Goal: Find specific page/section: Find specific page/section

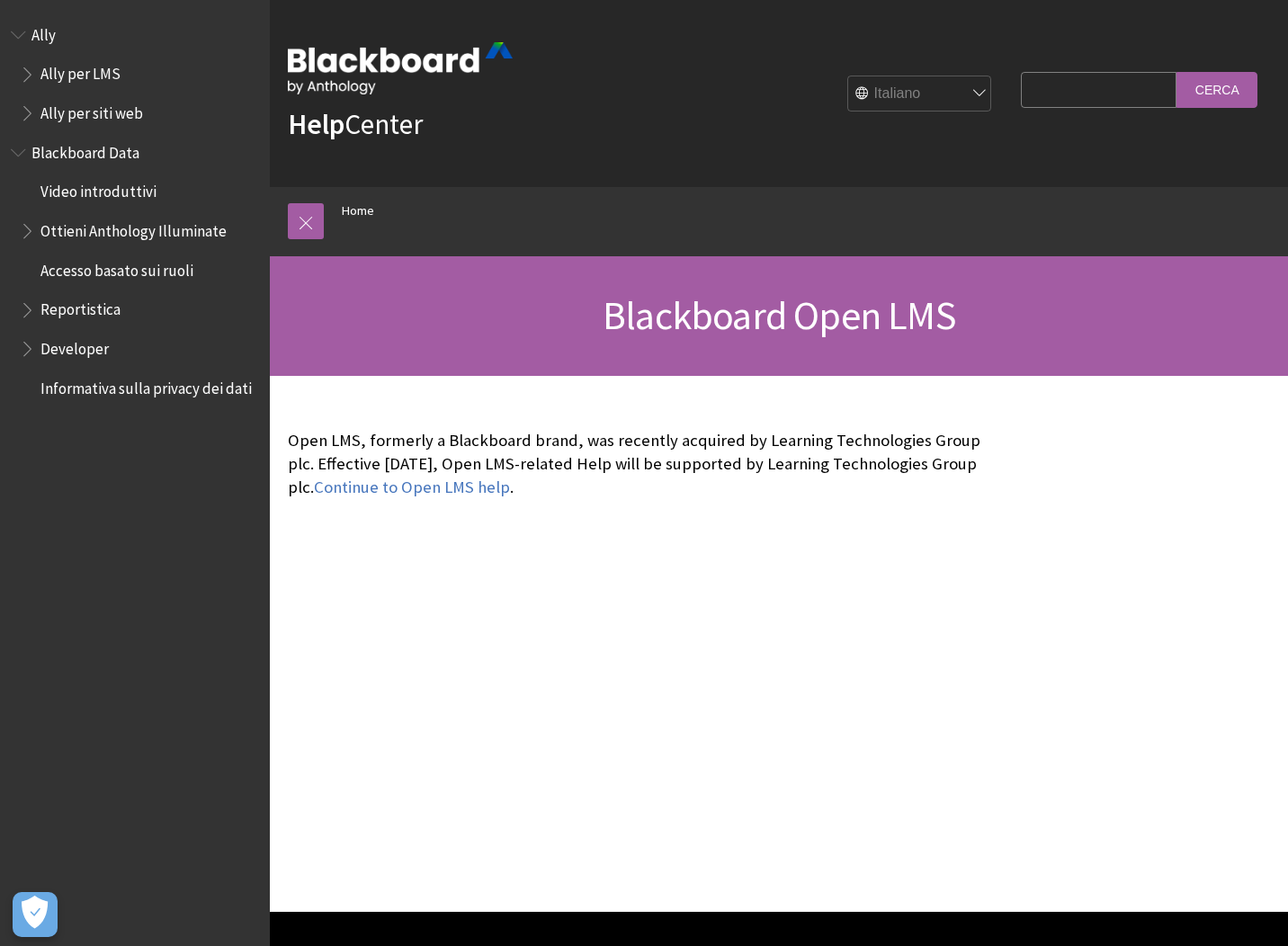
click at [550, 593] on div "Continue to Open LMS help ." at bounding box center [645, 643] width 752 height 536
click at [299, 233] on link at bounding box center [305, 220] width 36 height 36
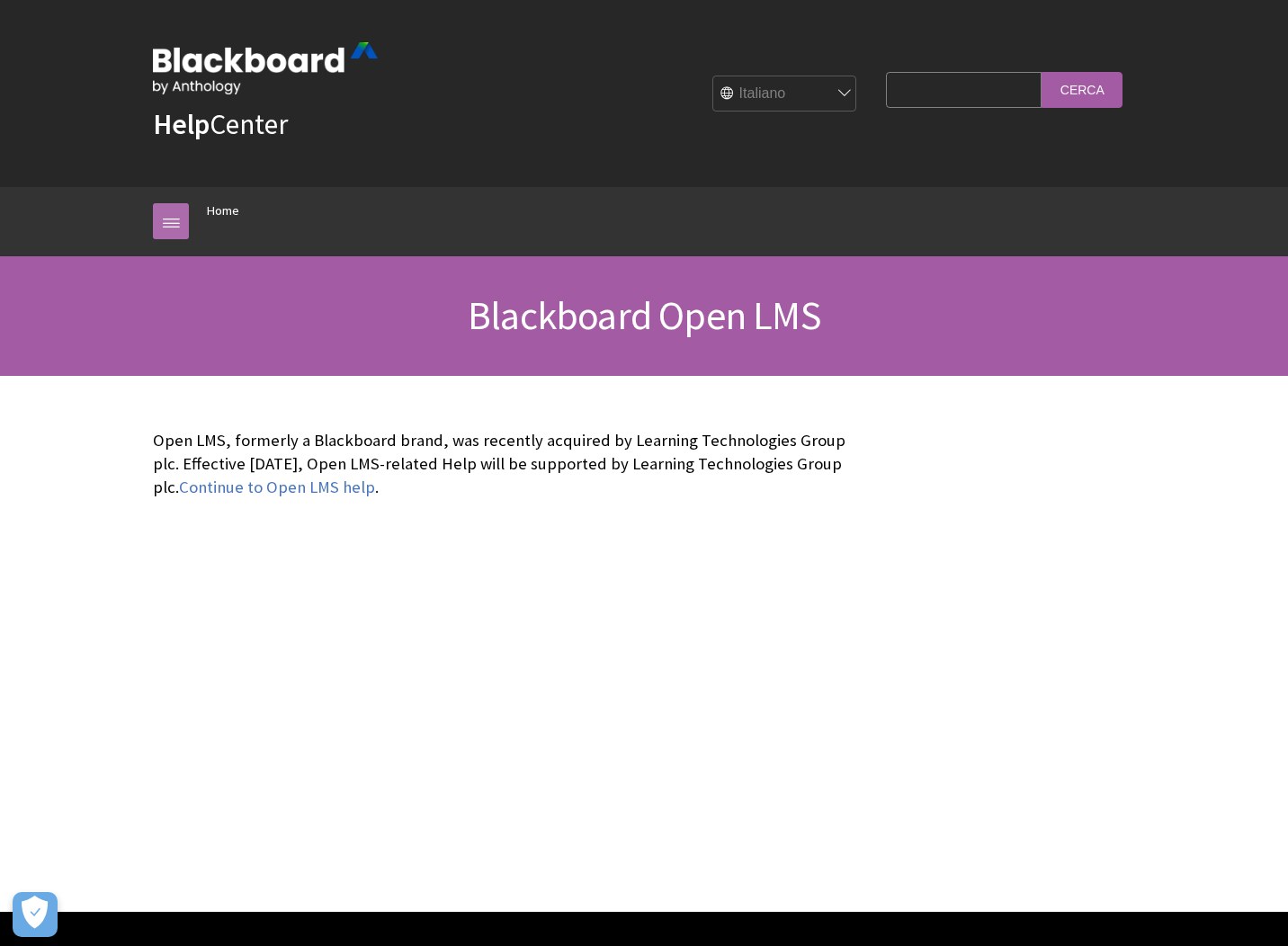
click at [153, 224] on link at bounding box center [170, 220] width 36 height 36
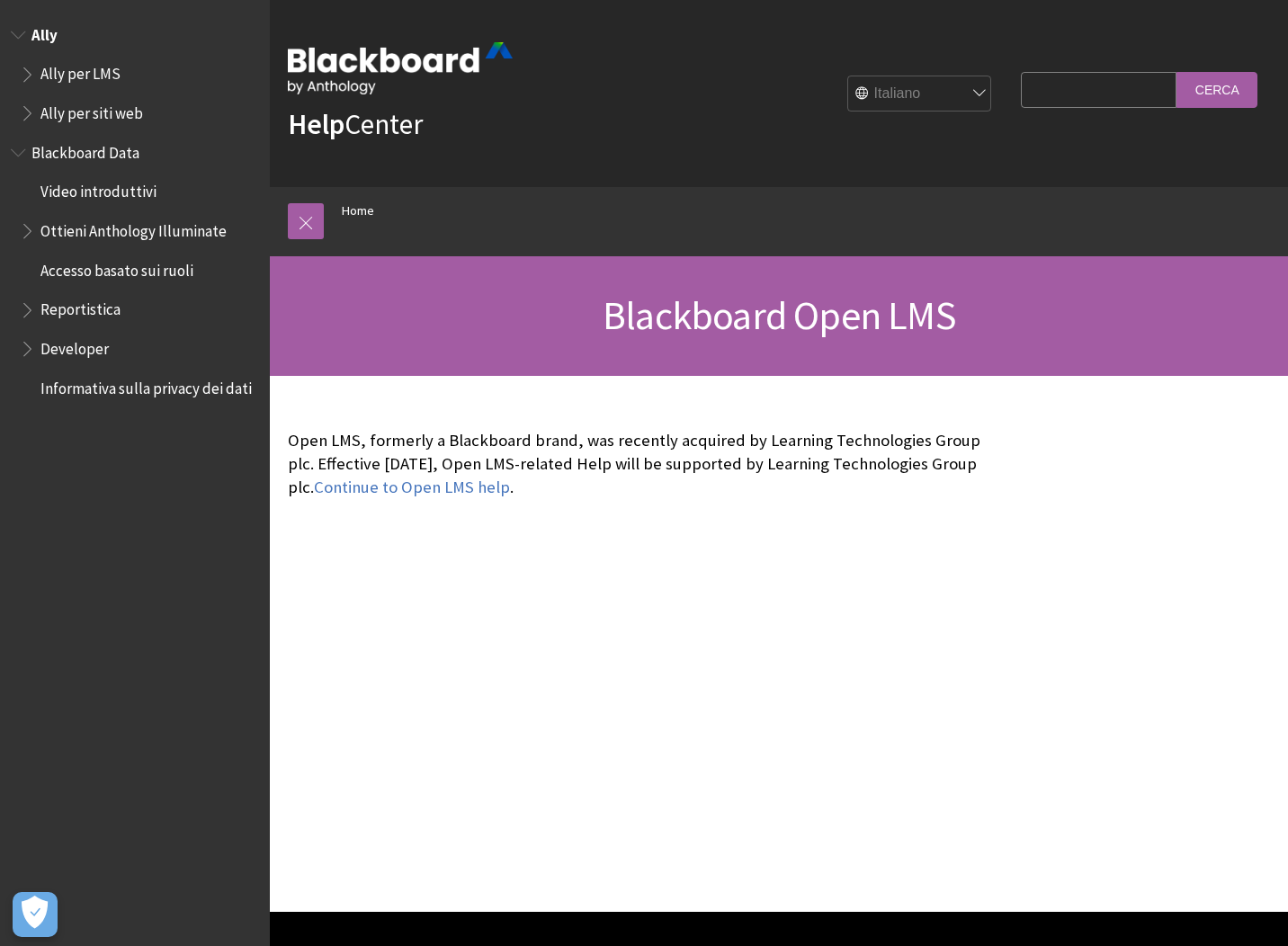
click at [36, 75] on span "Book outline for Anthology Ally Help" at bounding box center [30, 70] width 19 height 22
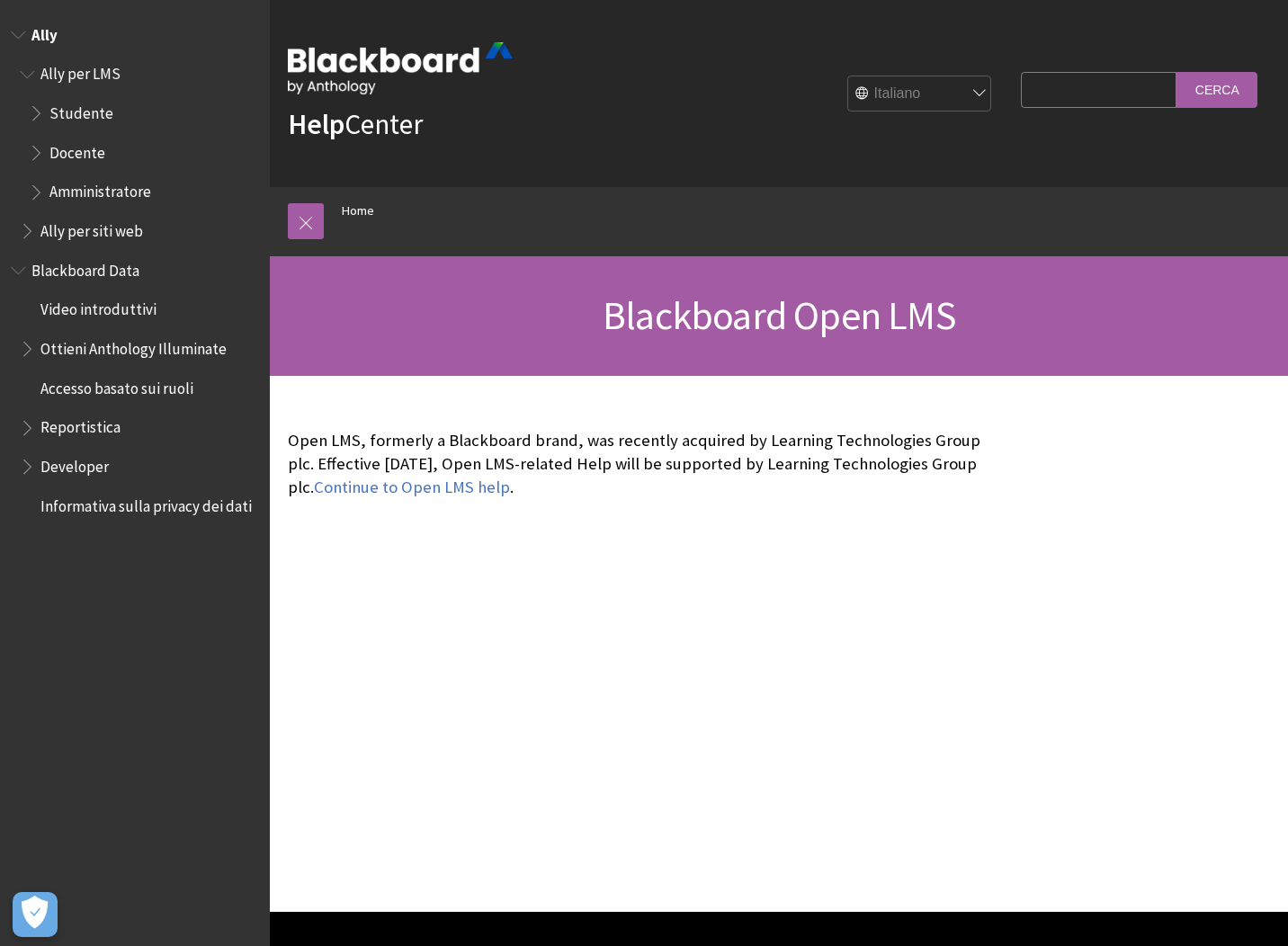
click at [37, 74] on span "Book outline for Anthology Ally Help" at bounding box center [30, 70] width 19 height 22
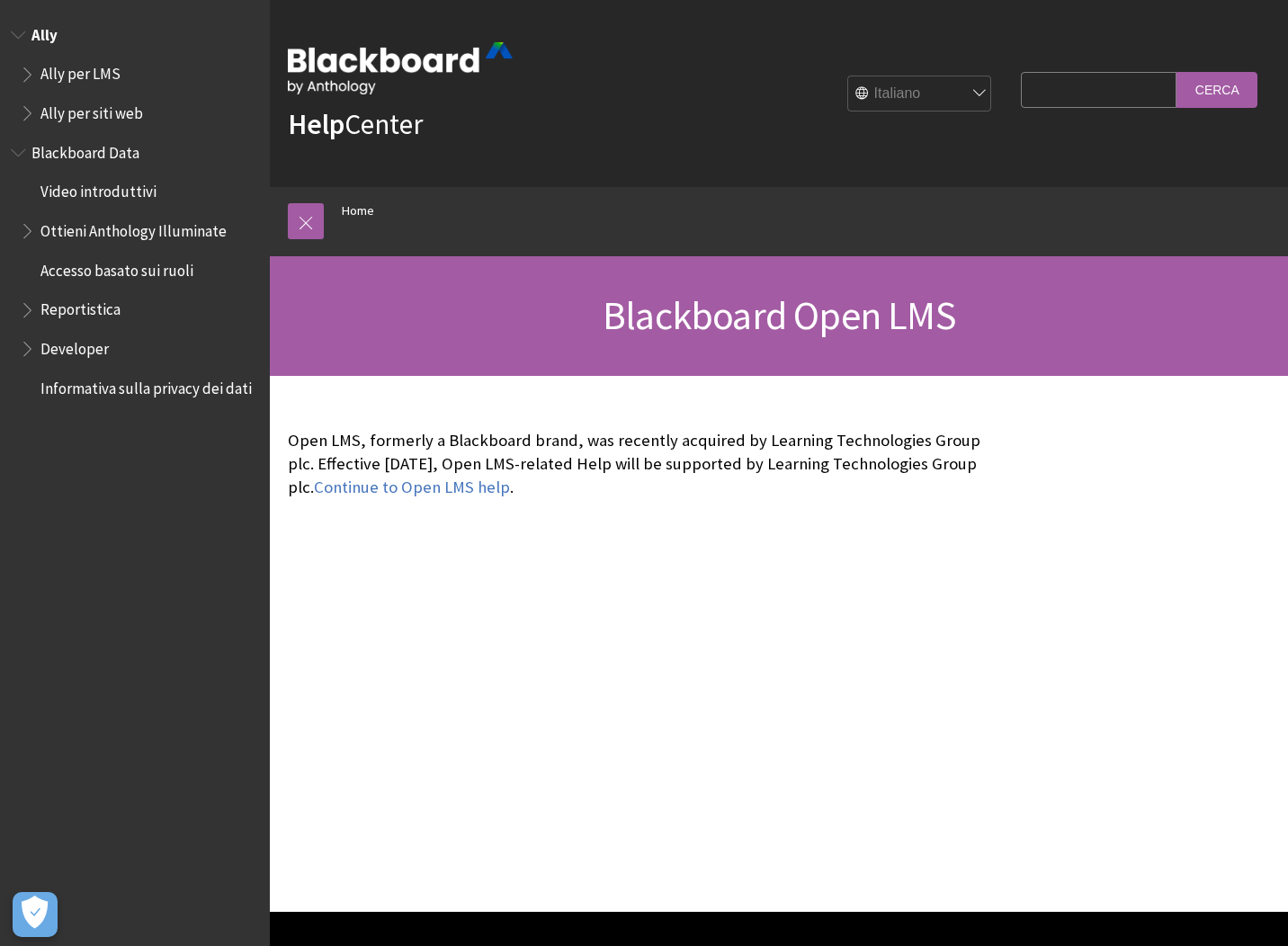
click at [29, 121] on span "Ally per siti web" at bounding box center [140, 114] width 239 height 31
click at [33, 112] on span "Book outline for Anthology Ally Help" at bounding box center [30, 109] width 19 height 22
